Goal: Check status: Check status

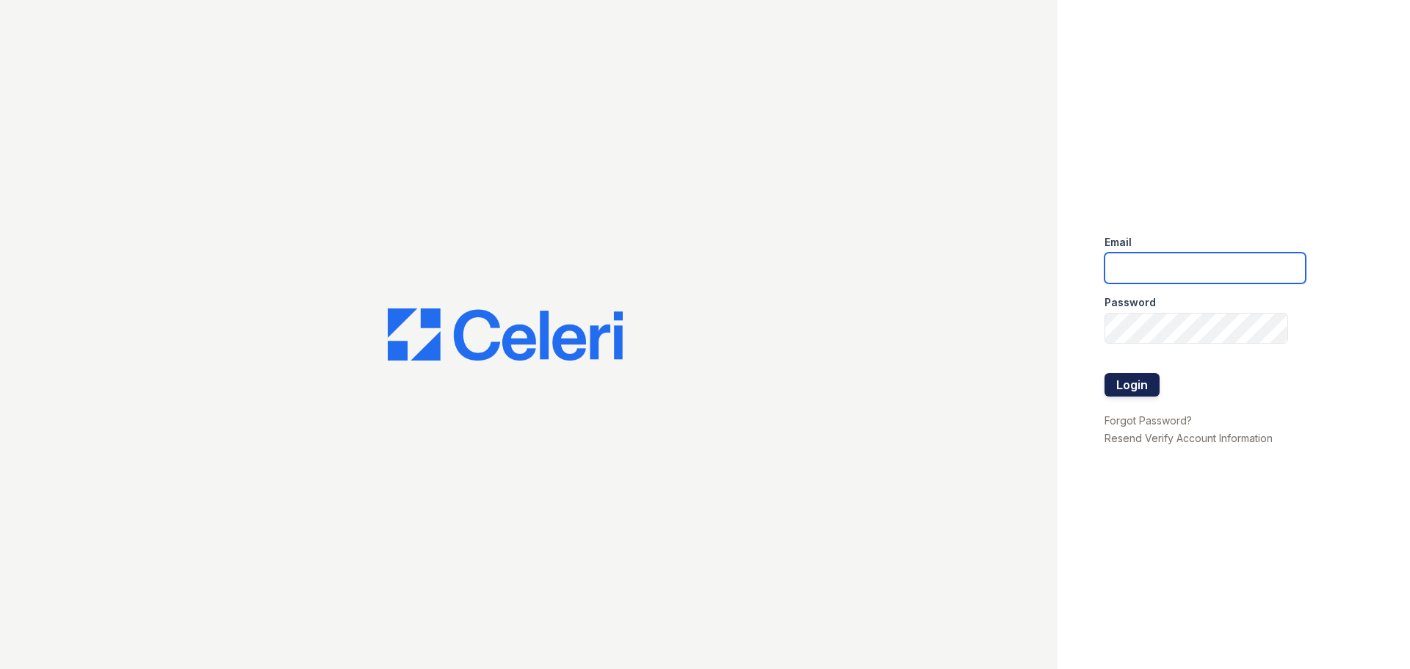
type input "[EMAIL_ADDRESS][DOMAIN_NAME]"
click at [1136, 385] on button "Login" at bounding box center [1132, 385] width 55 height 24
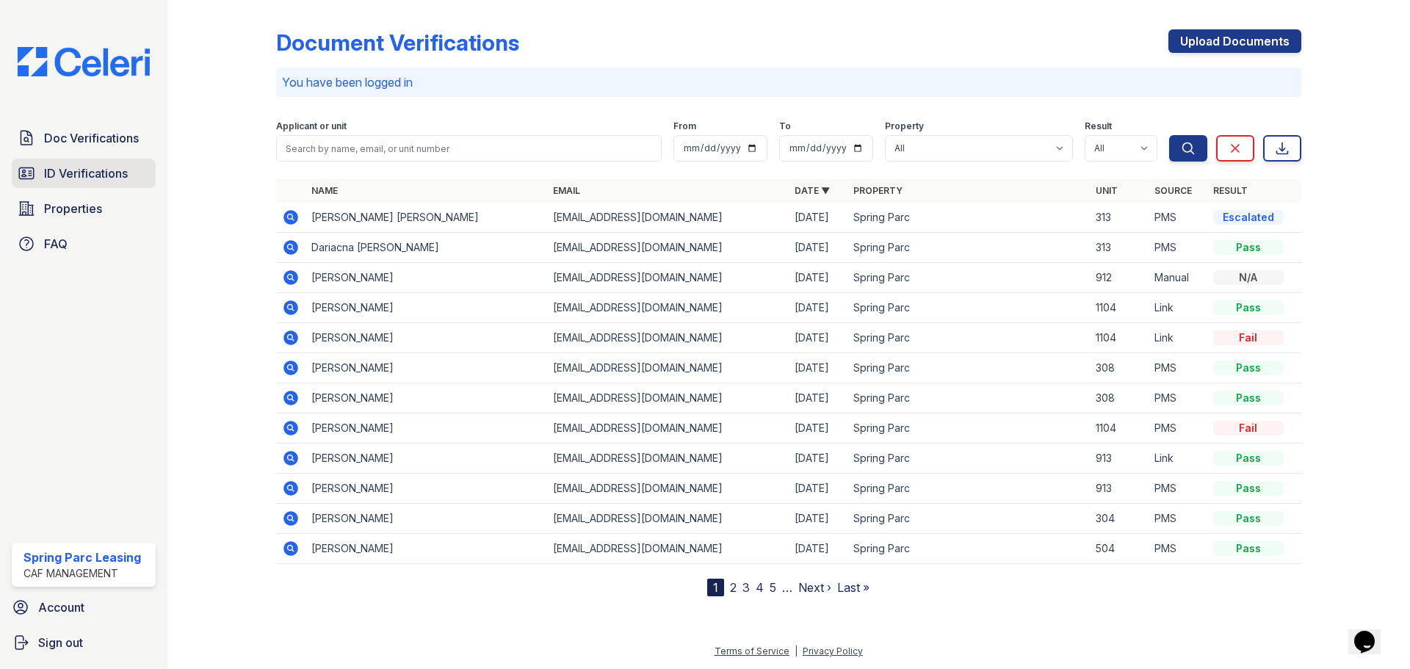
click at [115, 171] on span "ID Verifications" at bounding box center [86, 174] width 84 height 18
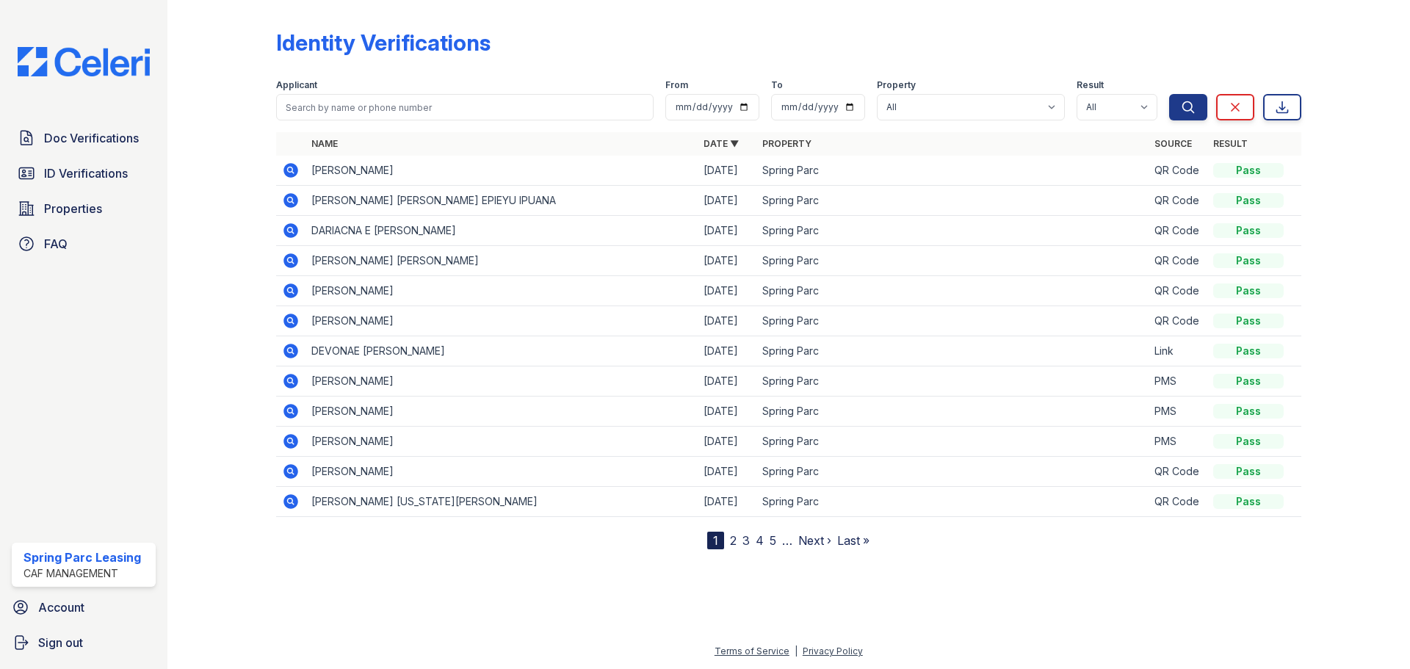
click at [288, 292] on icon at bounding box center [291, 291] width 18 height 18
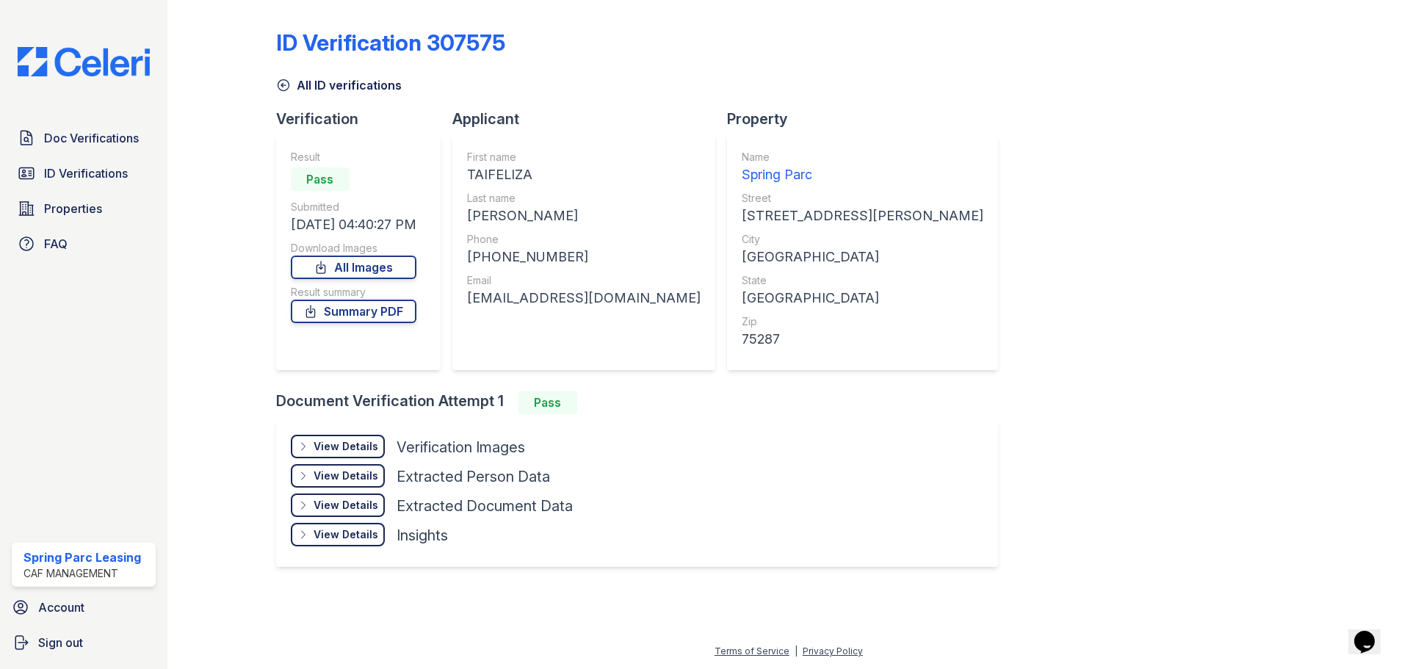
click at [348, 438] on div "View Details Details" at bounding box center [338, 447] width 94 height 24
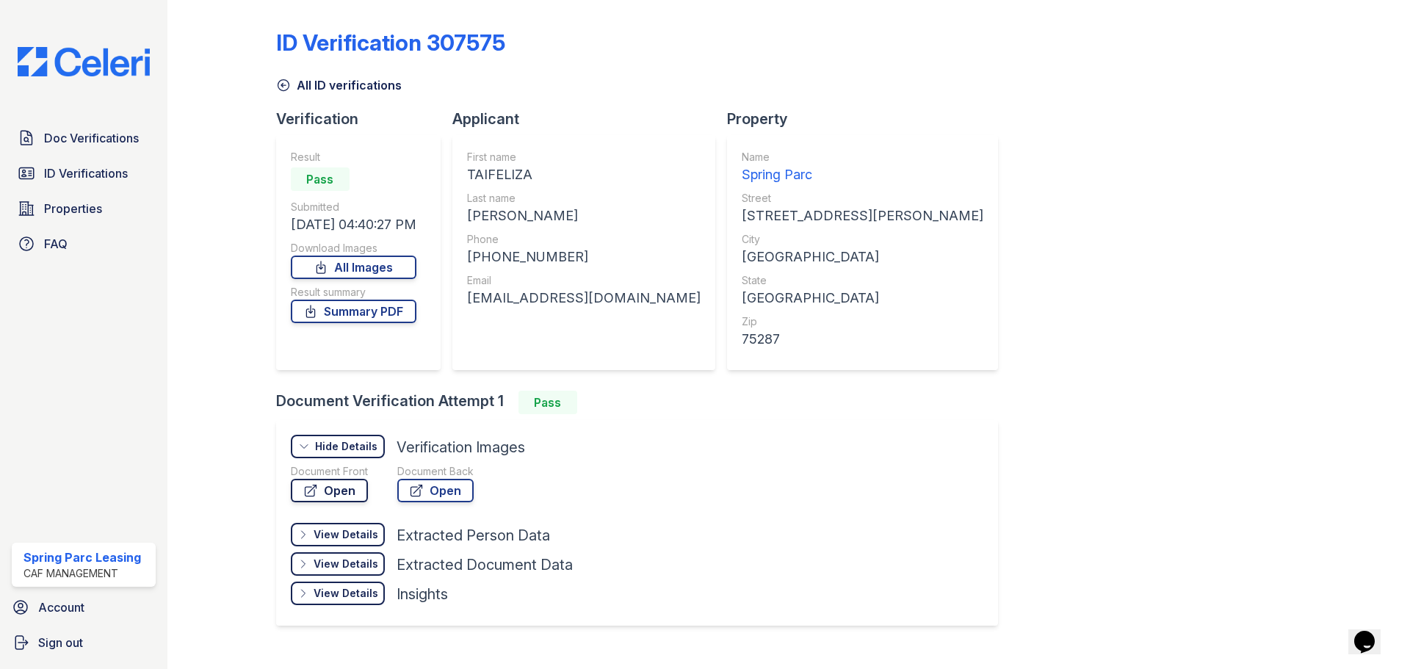
click at [306, 483] on icon at bounding box center [310, 490] width 15 height 15
click at [379, 313] on link "Summary PDF" at bounding box center [354, 312] width 126 height 24
drag, startPoint x: 68, startPoint y: 179, endPoint x: 71, endPoint y: 170, distance: 9.3
click at [69, 179] on span "ID Verifications" at bounding box center [86, 174] width 84 height 18
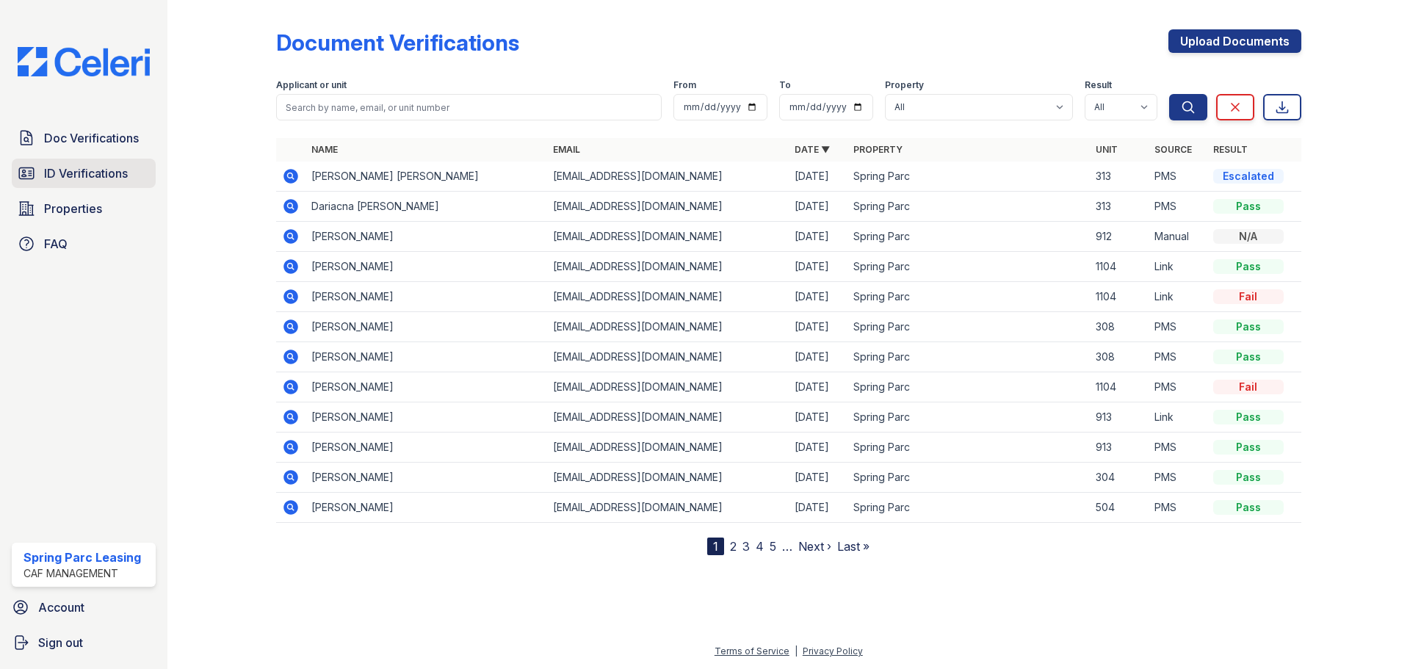
click at [89, 176] on span "ID Verifications" at bounding box center [86, 174] width 84 height 18
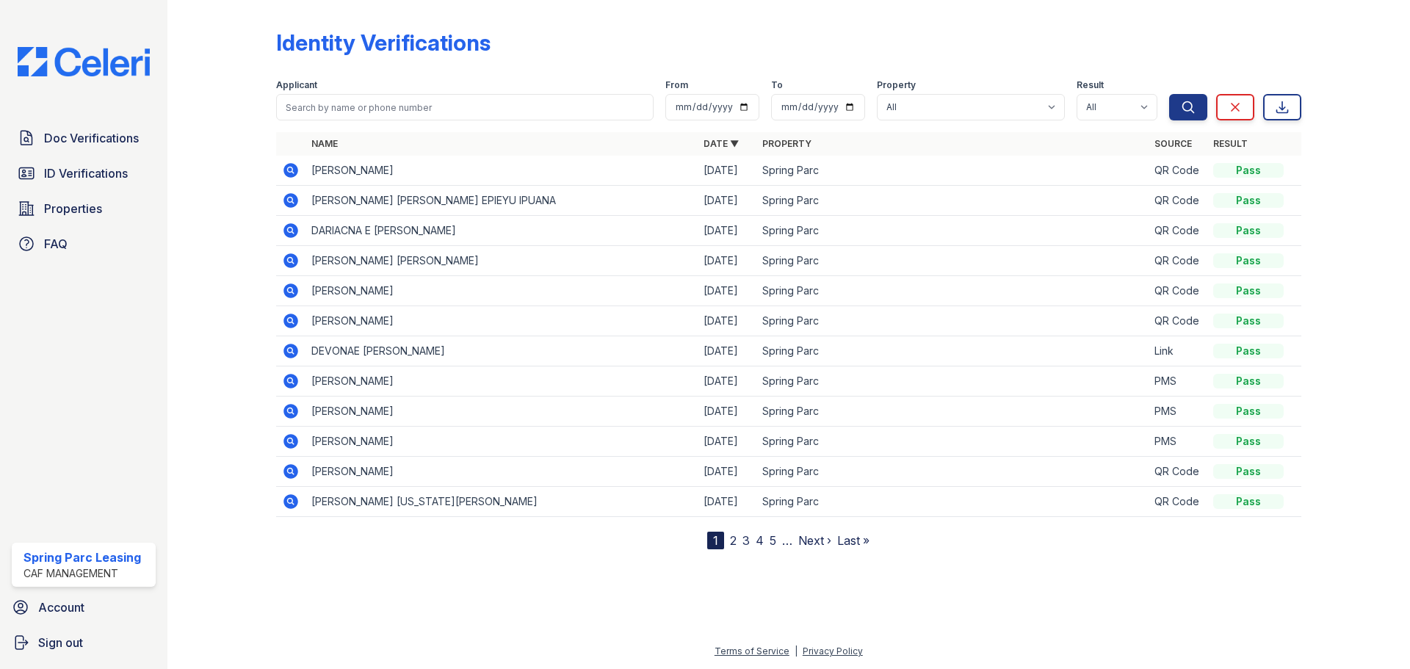
click at [291, 266] on icon at bounding box center [291, 260] width 15 height 15
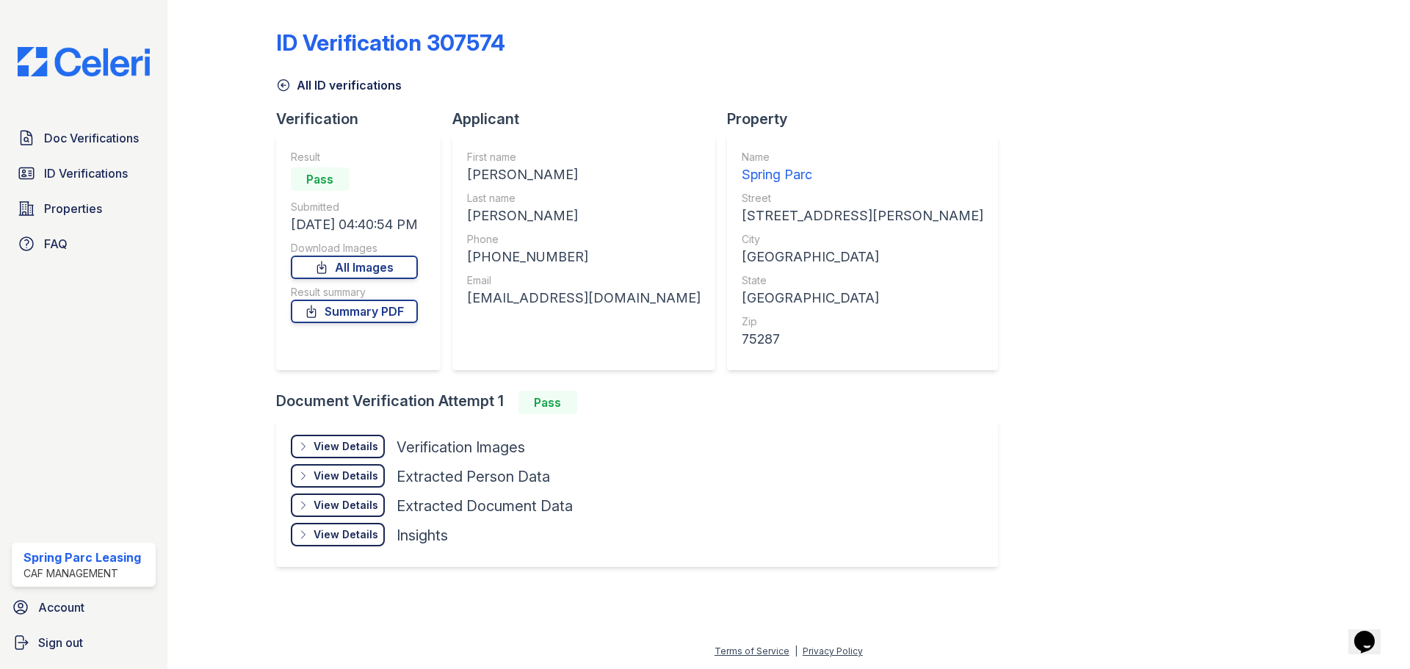
click at [366, 443] on div "View Details" at bounding box center [346, 446] width 65 height 15
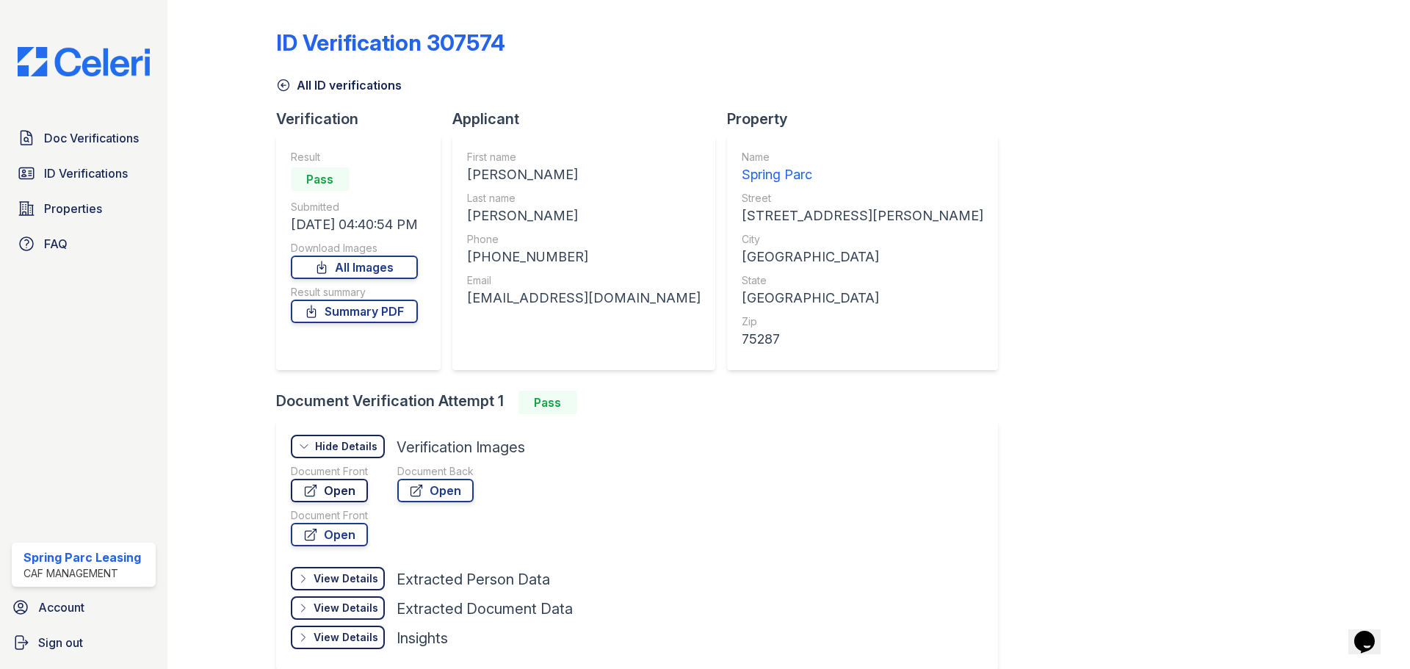
click at [335, 490] on link "Open" at bounding box center [329, 491] width 77 height 24
click at [376, 316] on link "Summary PDF" at bounding box center [354, 312] width 127 height 24
click at [76, 182] on span "ID Verifications" at bounding box center [86, 174] width 84 height 18
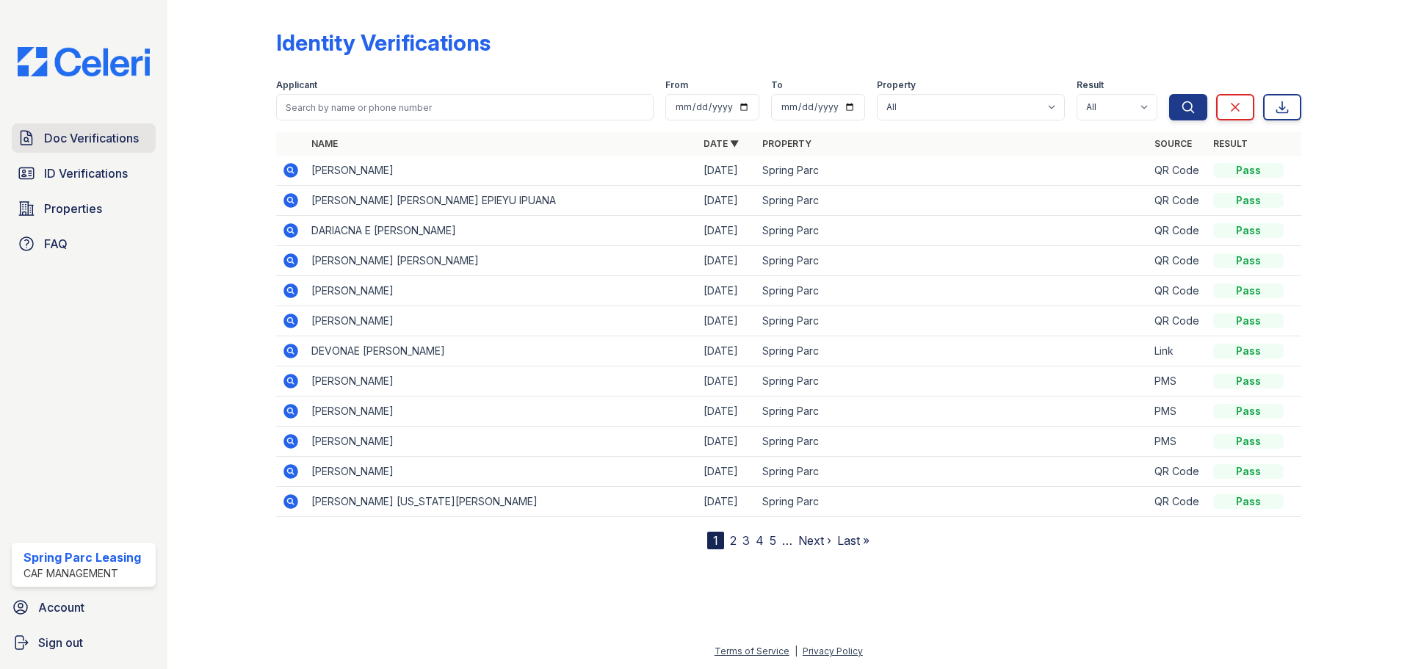
click at [74, 130] on span "Doc Verifications" at bounding box center [91, 138] width 95 height 18
